Goal: Information Seeking & Learning: Learn about a topic

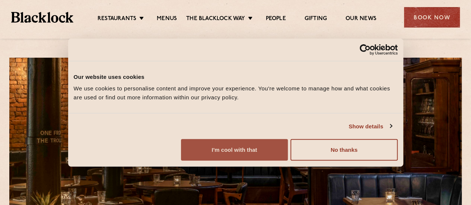
click at [288, 154] on button "I'm cool with that" at bounding box center [234, 150] width 107 height 22
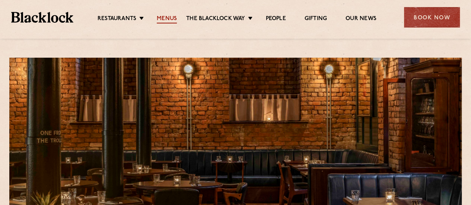
click at [168, 19] on link "Menus" at bounding box center [167, 19] width 20 height 8
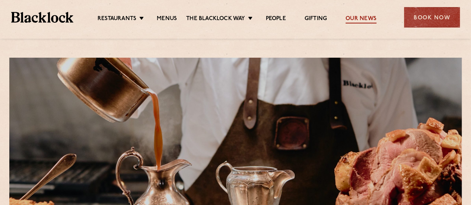
click at [354, 16] on link "Our News" at bounding box center [361, 19] width 31 height 8
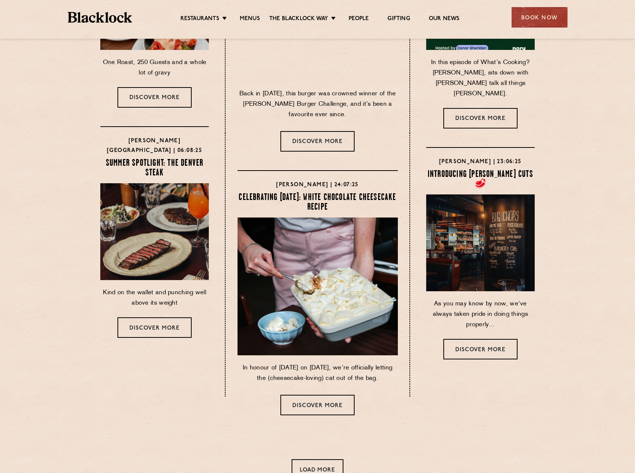
scroll to position [348, 0]
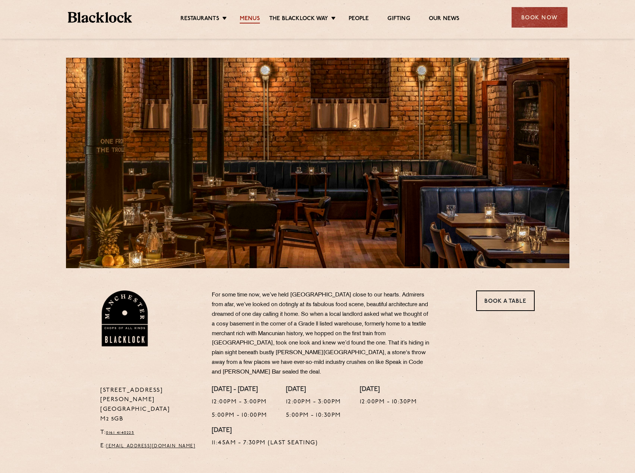
click at [243, 20] on link "Menus" at bounding box center [250, 19] width 20 height 8
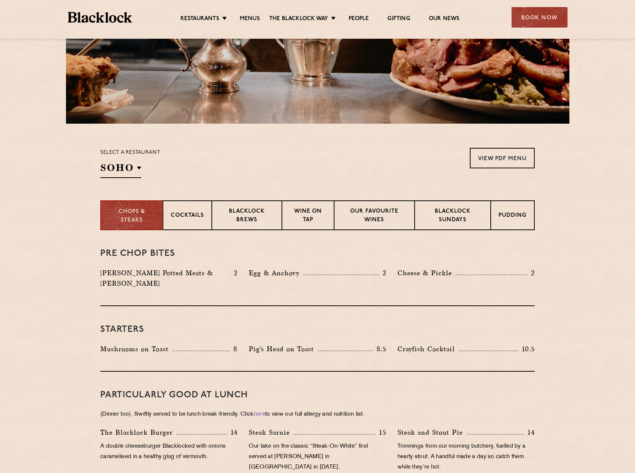
scroll to position [134, 0]
